Goal: Obtain resource: Download file/media

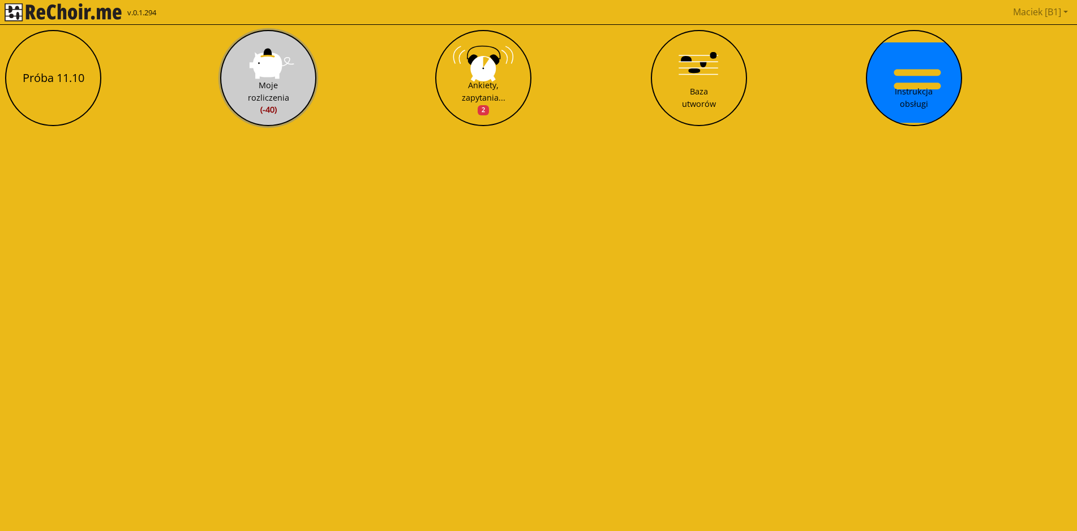
click at [285, 89] on div "Moje rozliczenia (-40)" at bounding box center [268, 97] width 41 height 37
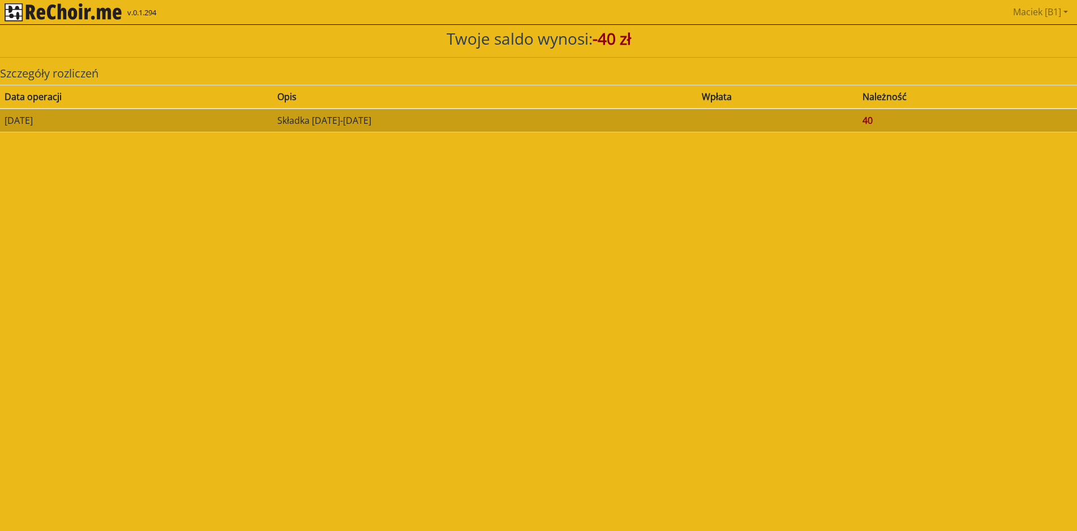
click at [901, 124] on td "40" at bounding box center [967, 121] width 219 height 24
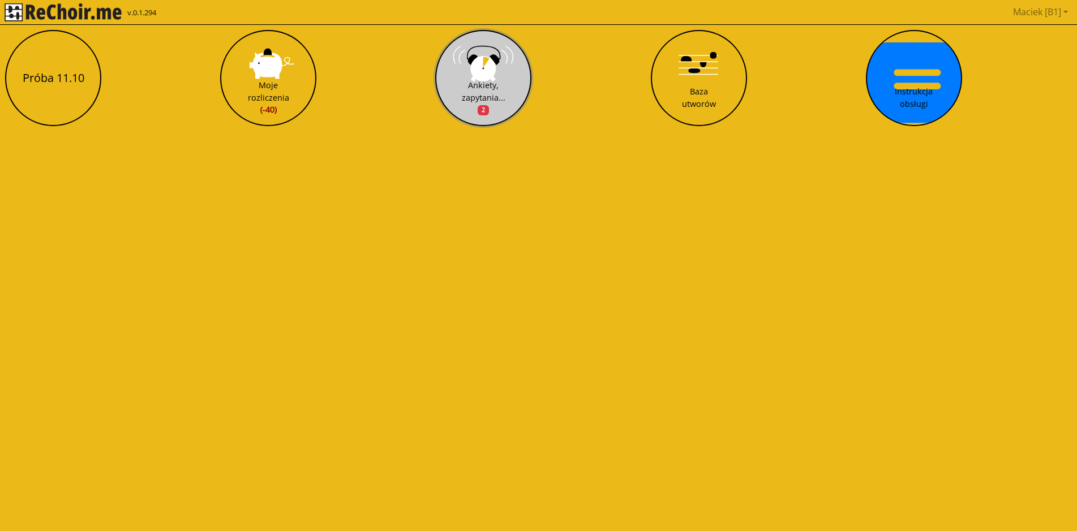
click at [493, 83] on div "Ankiety, zapytania... 2" at bounding box center [484, 97] width 44 height 37
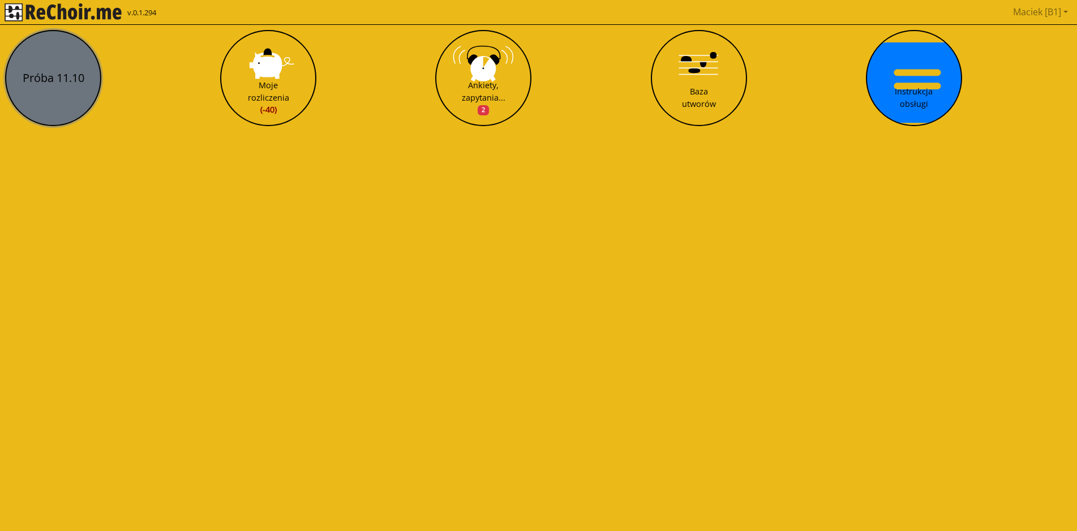
click at [46, 82] on button "Próba 11.10" at bounding box center [53, 78] width 96 height 96
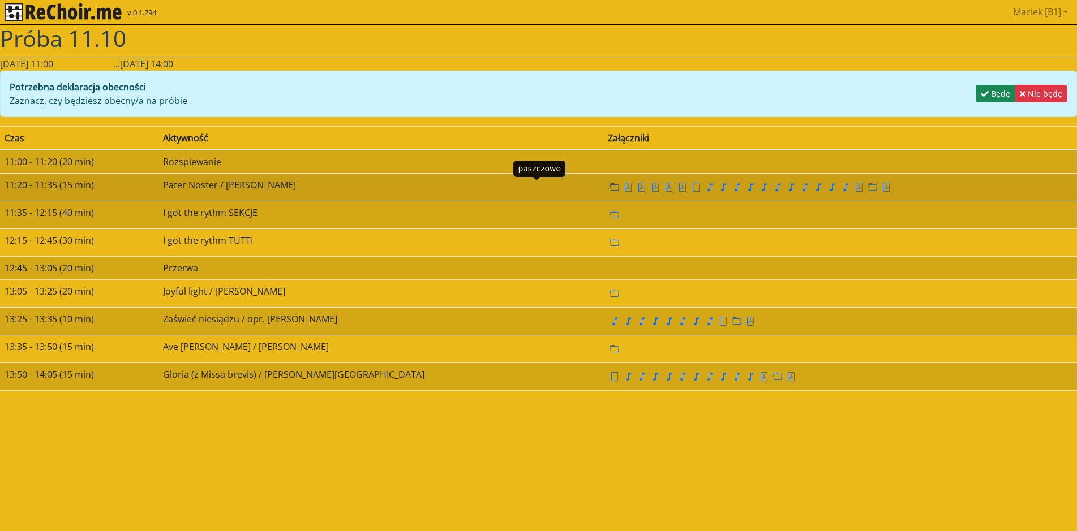
click at [610, 191] on icon "folder" at bounding box center [614, 186] width 9 height 7
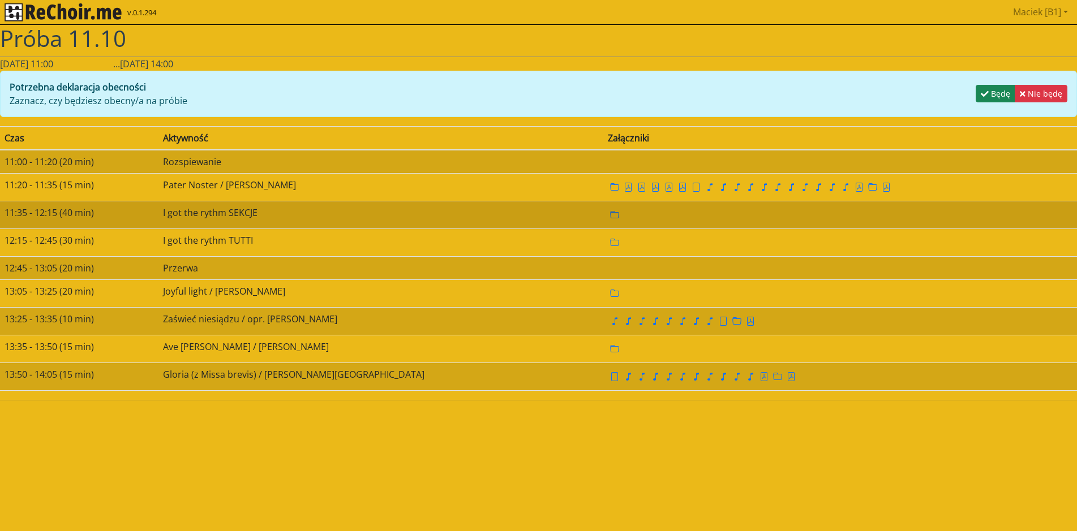
click at [610, 213] on icon "folder" at bounding box center [614, 214] width 9 height 7
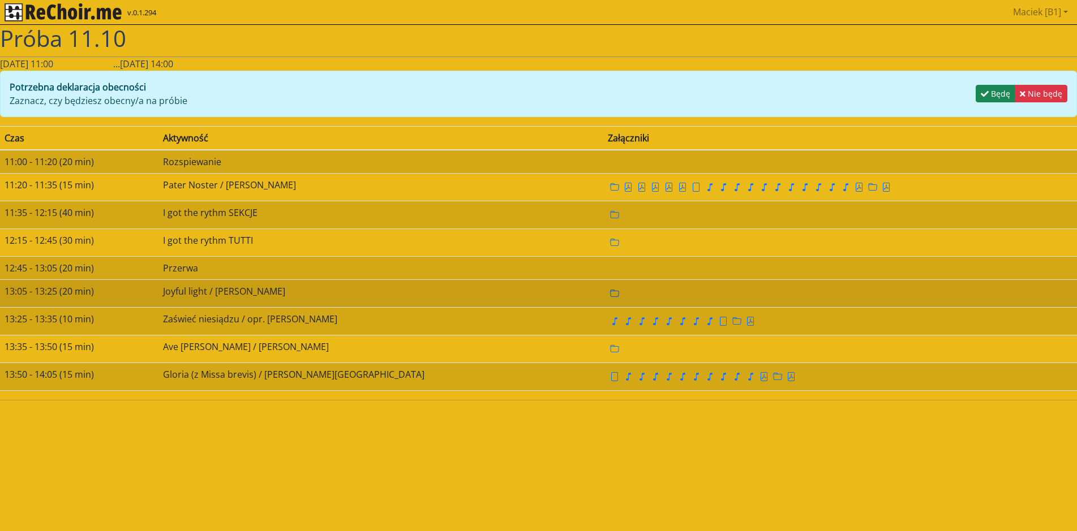
click at [610, 295] on icon "folder" at bounding box center [614, 293] width 9 height 9
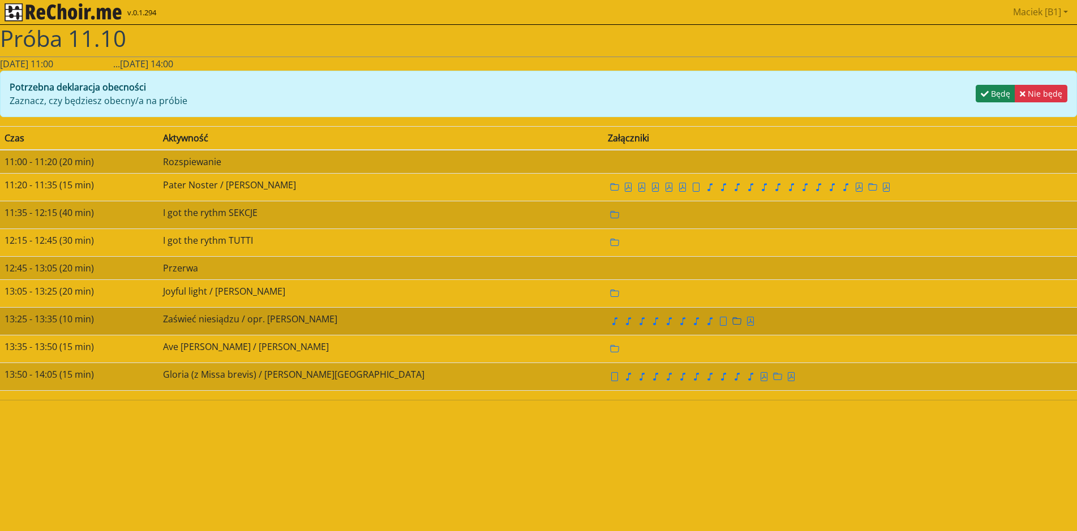
click at [732, 321] on icon "folder" at bounding box center [736, 321] width 9 height 9
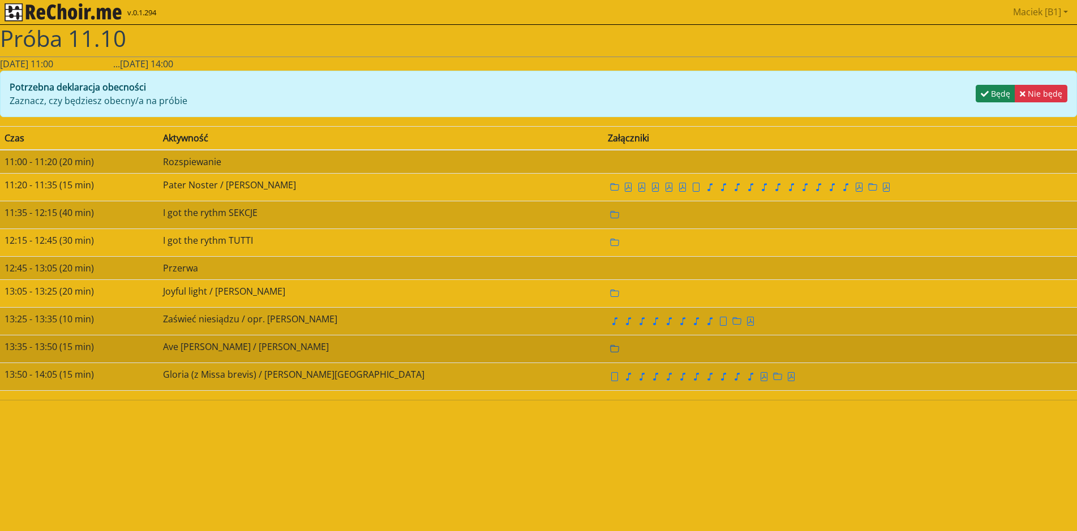
click at [610, 346] on icon "folder" at bounding box center [614, 349] width 9 height 9
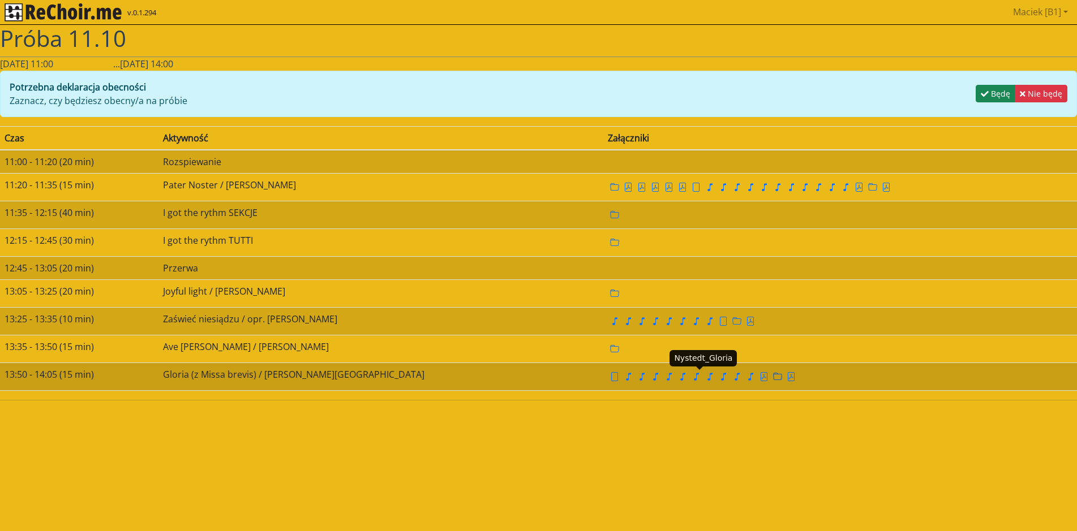
click at [773, 376] on icon "folder" at bounding box center [777, 376] width 9 height 9
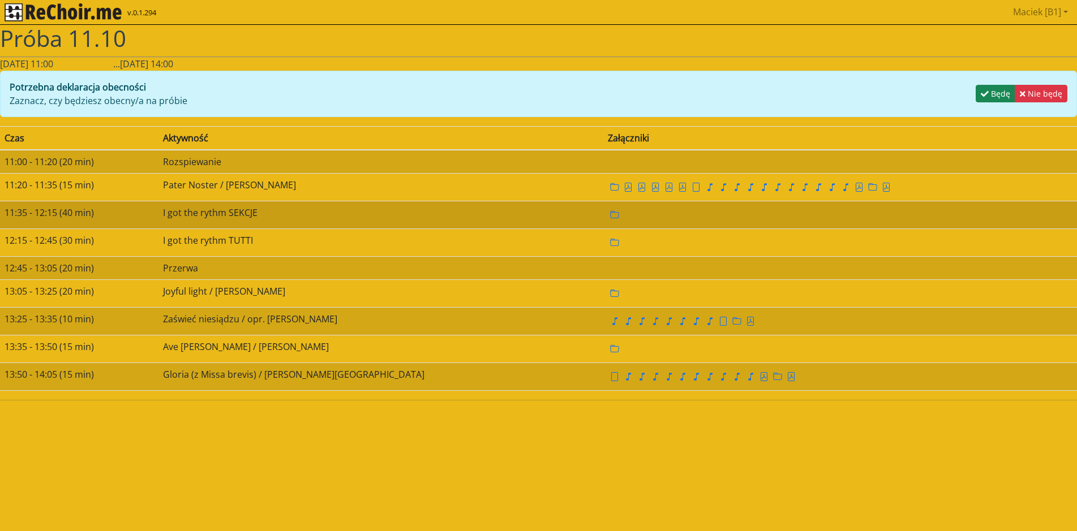
click at [286, 220] on td "I got the rythm SEKCJE" at bounding box center [380, 215] width 445 height 28
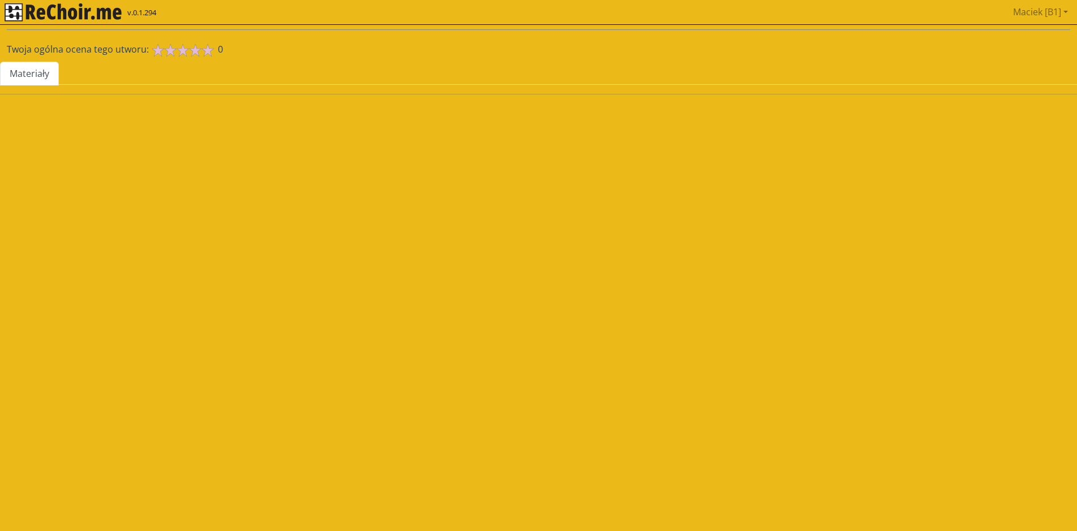
click at [286, 104] on html "v.0.1.294 Maciek [B1] Pobierz link do kalendarza Wyloguj Twoja ogólna ocena teg…" at bounding box center [538, 52] width 1077 height 104
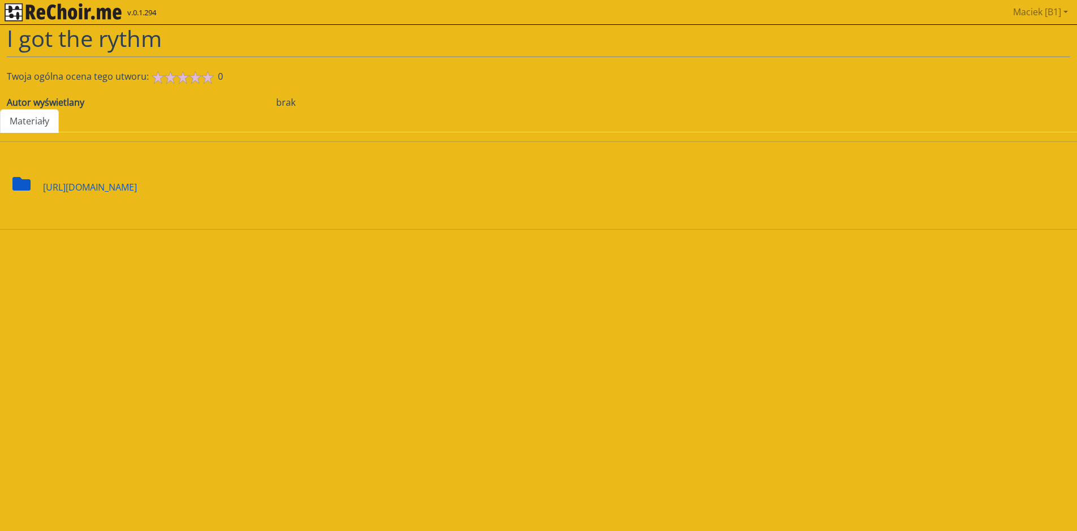
click at [137, 184] on div "[URL][DOMAIN_NAME]" at bounding box center [90, 180] width 94 height 28
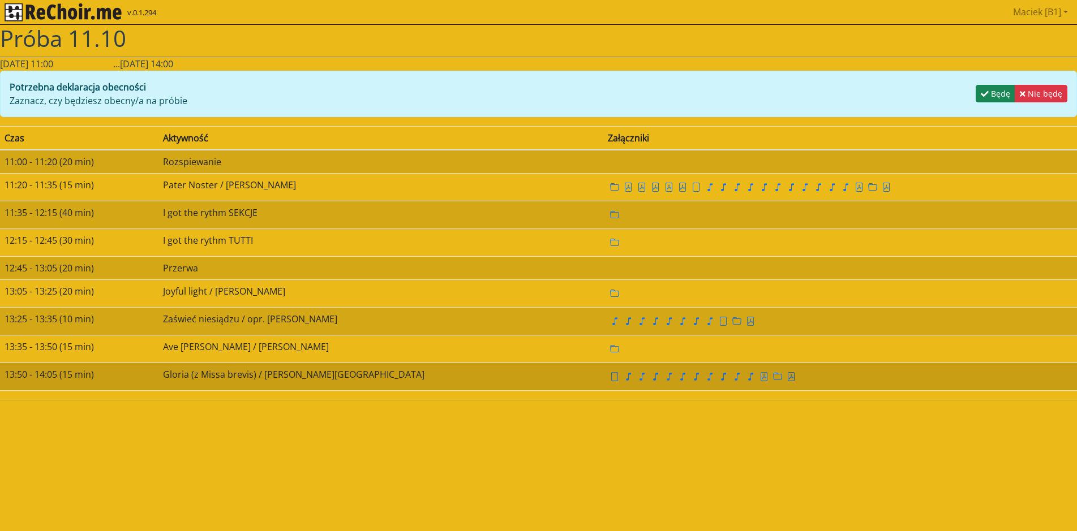
click at [788, 381] on icon "file pdf" at bounding box center [791, 376] width 7 height 9
click at [773, 375] on icon "folder" at bounding box center [777, 376] width 9 height 7
click at [773, 372] on div at bounding box center [777, 377] width 9 height 14
click at [737, 379] on icon "music note" at bounding box center [737, 377] width 1 height 6
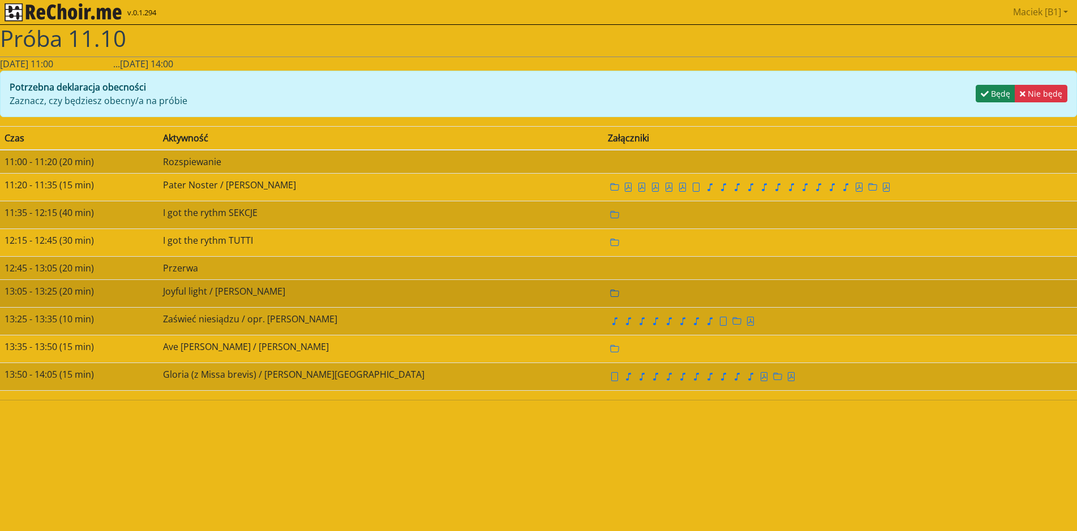
click at [610, 292] on icon "folder" at bounding box center [614, 293] width 9 height 7
